Goal: Obtain resource: Download file/media

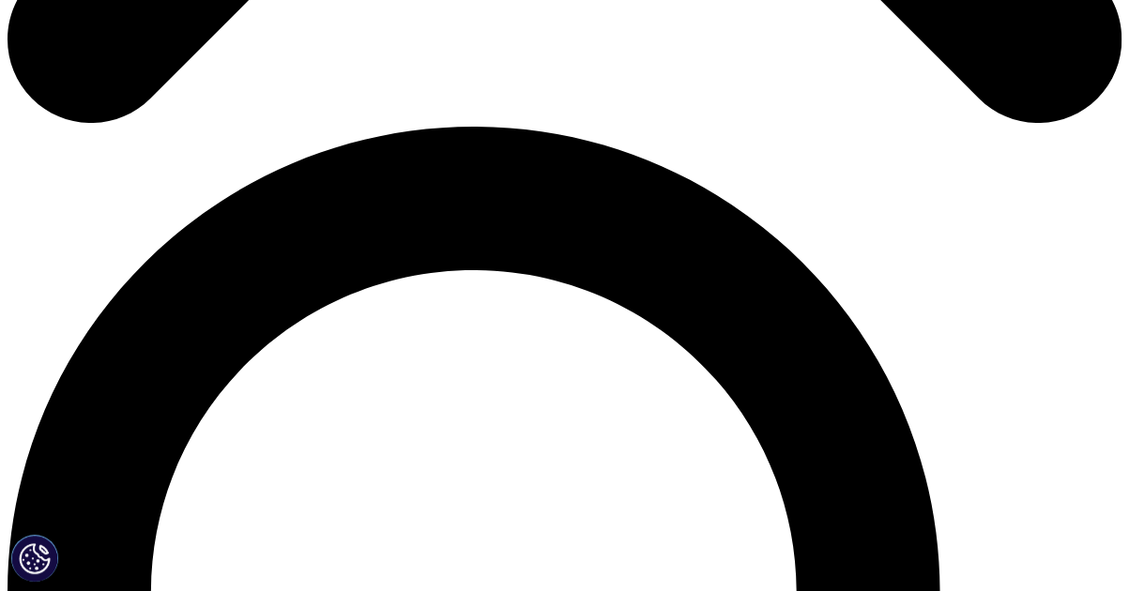
scroll to position [1014, 0]
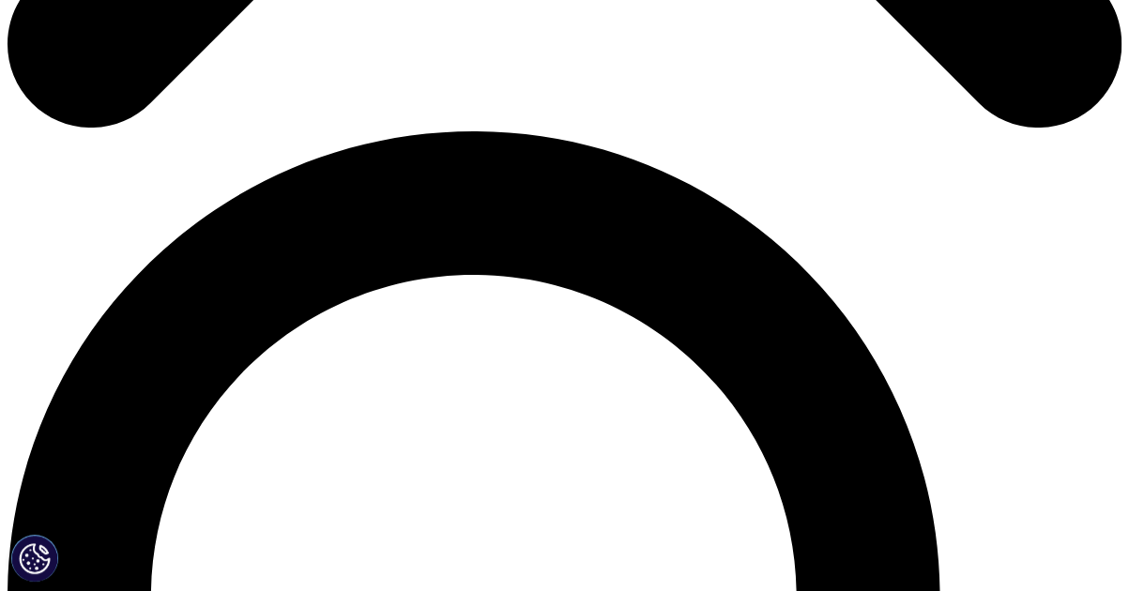
type input "[PERSON_NAME]"
type input "[EMAIL_ADDRESS][DOMAIN_NAME]"
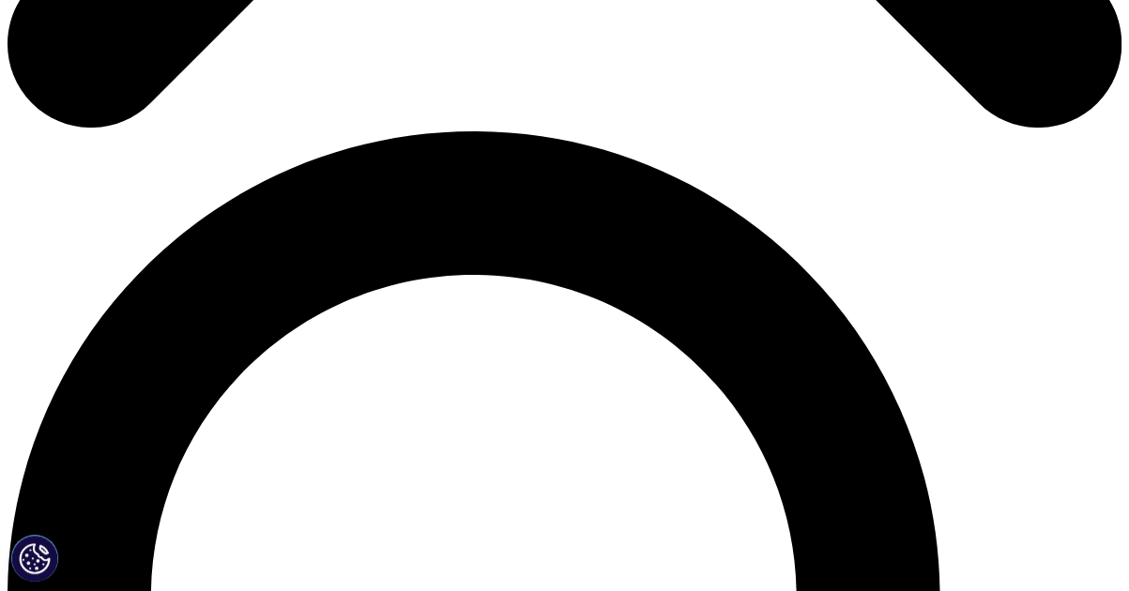
type input "mesoestetic pharma group"
select select "[GEOGRAPHIC_DATA]"
type input "Director I+D"
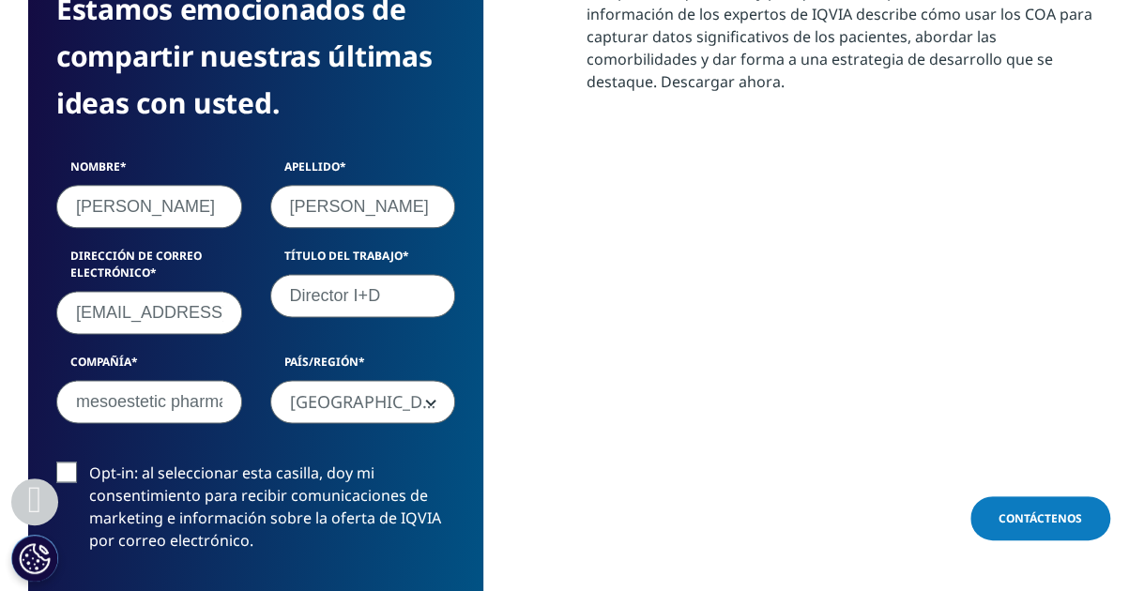
click at [65, 462] on label "Opt-in: al seleccionar esta casilla, doy mi consentimiento para recibir comunic…" at bounding box center [255, 512] width 399 height 100
click at [89, 462] on input "Opt-in: al seleccionar esta casilla, doy mi consentimiento para recibir comunic…" at bounding box center [89, 462] width 0 height 0
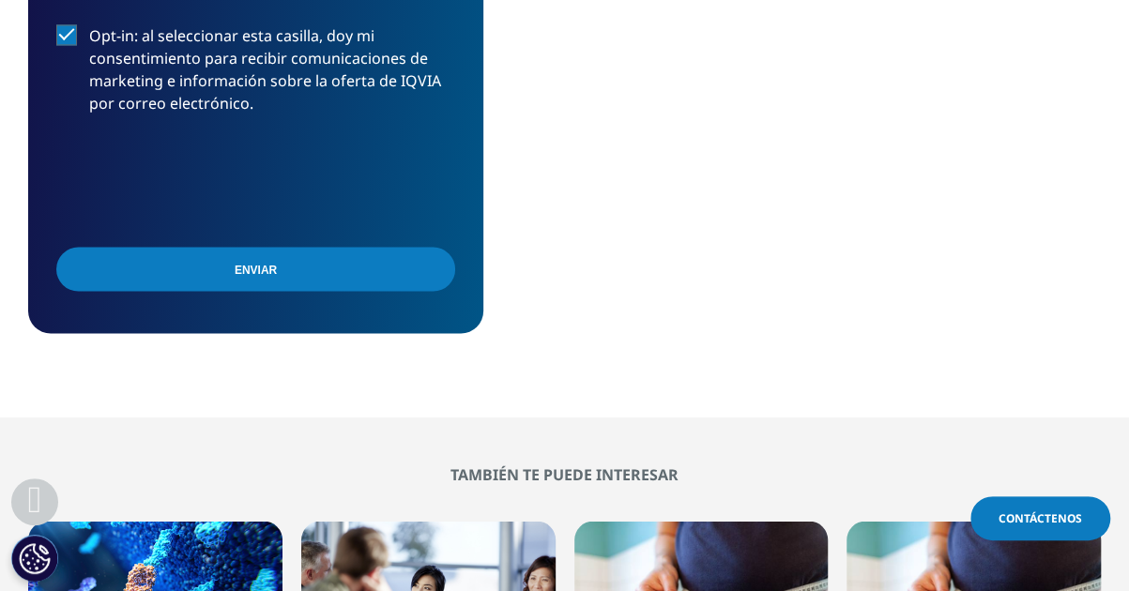
scroll to position [1455, 0]
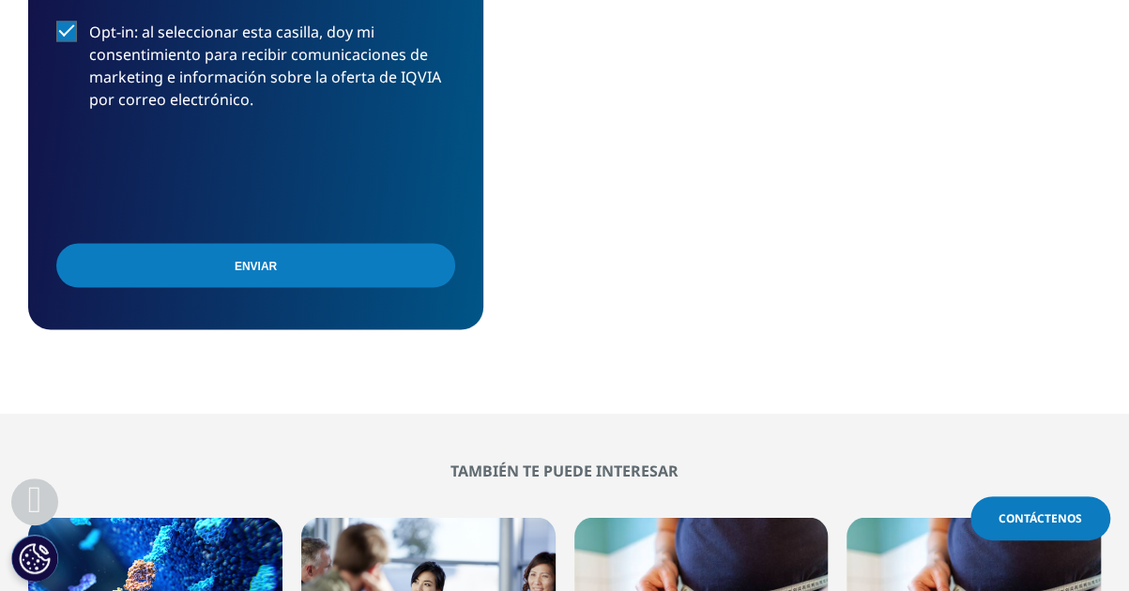
click at [319, 243] on input "Submit" at bounding box center [255, 265] width 399 height 44
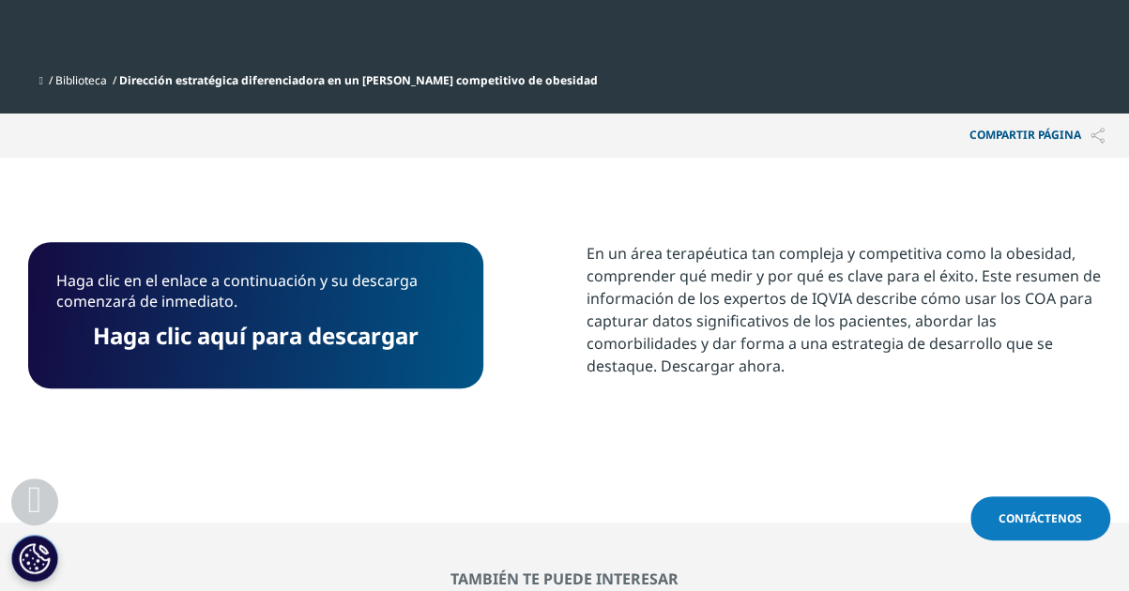
scroll to position [726, 0]
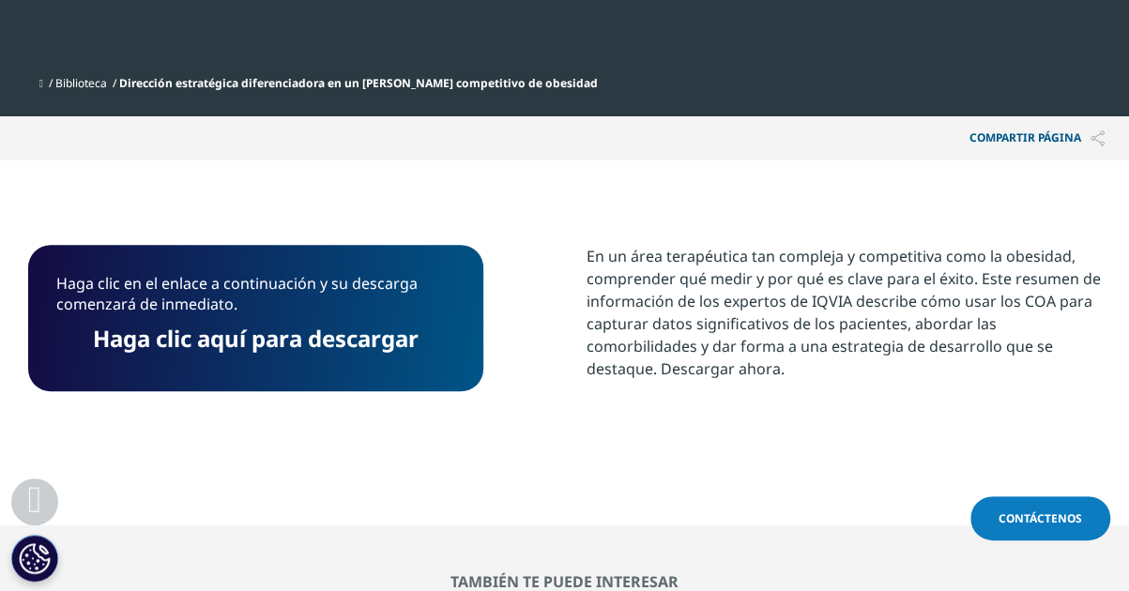
click at [367, 323] on link "Haga clic aquí para descargar" at bounding box center [256, 338] width 326 height 31
